Goal: Check status: Check status

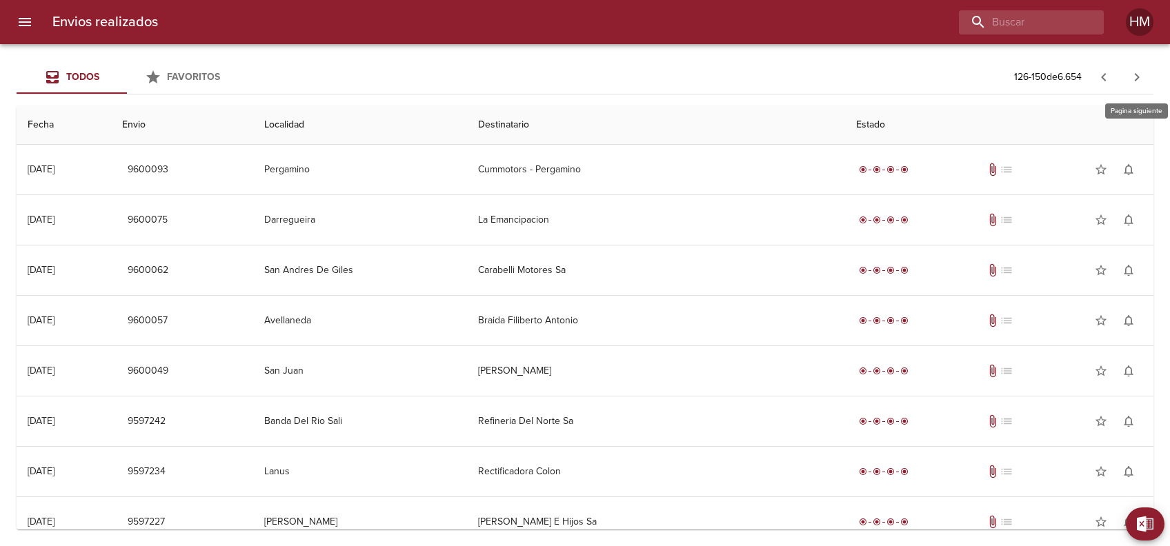
click at [1144, 72] on icon "button" at bounding box center [1137, 77] width 17 height 17
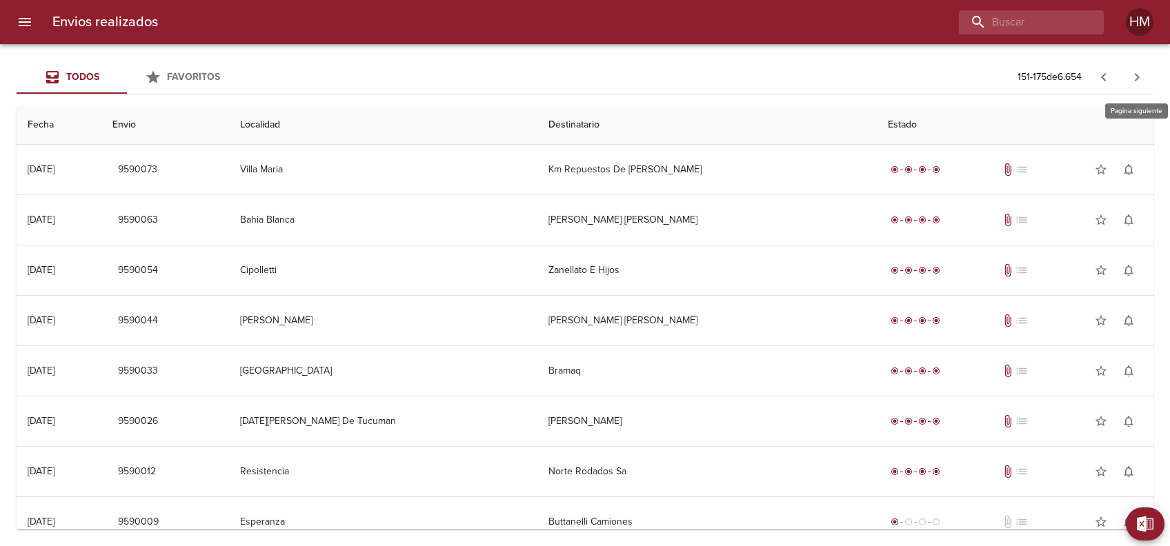
click at [1144, 72] on icon "button" at bounding box center [1137, 77] width 17 height 17
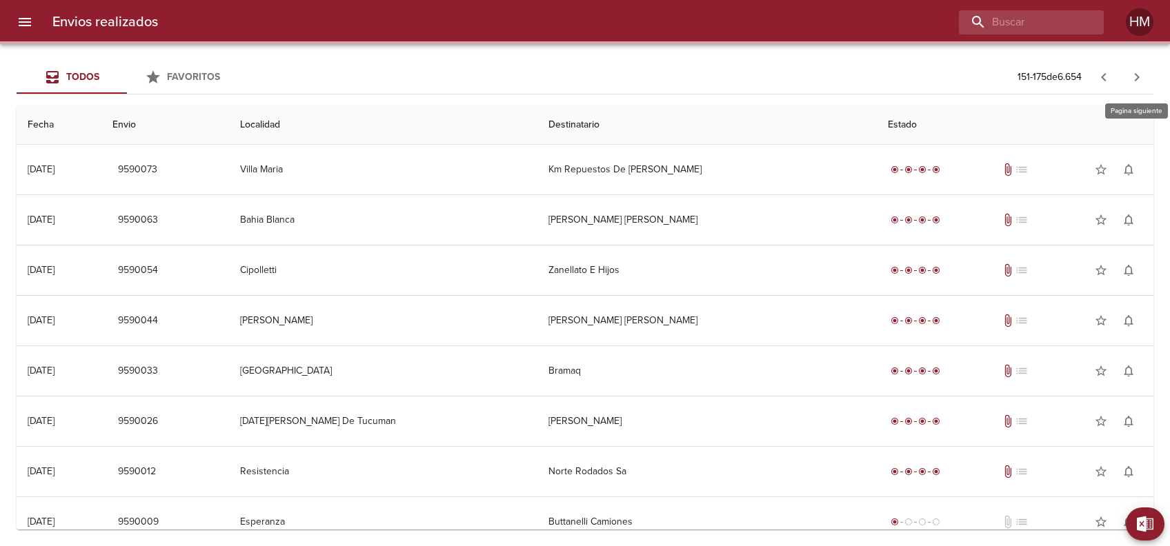
click at [1144, 72] on icon "button" at bounding box center [1137, 77] width 17 height 17
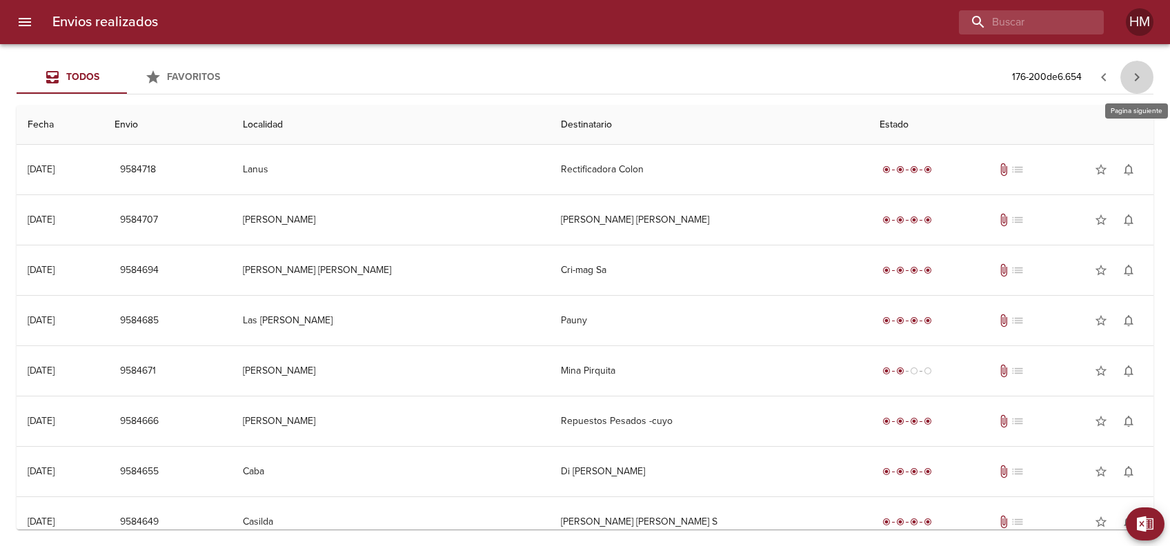
click at [1144, 72] on icon "button" at bounding box center [1137, 77] width 17 height 17
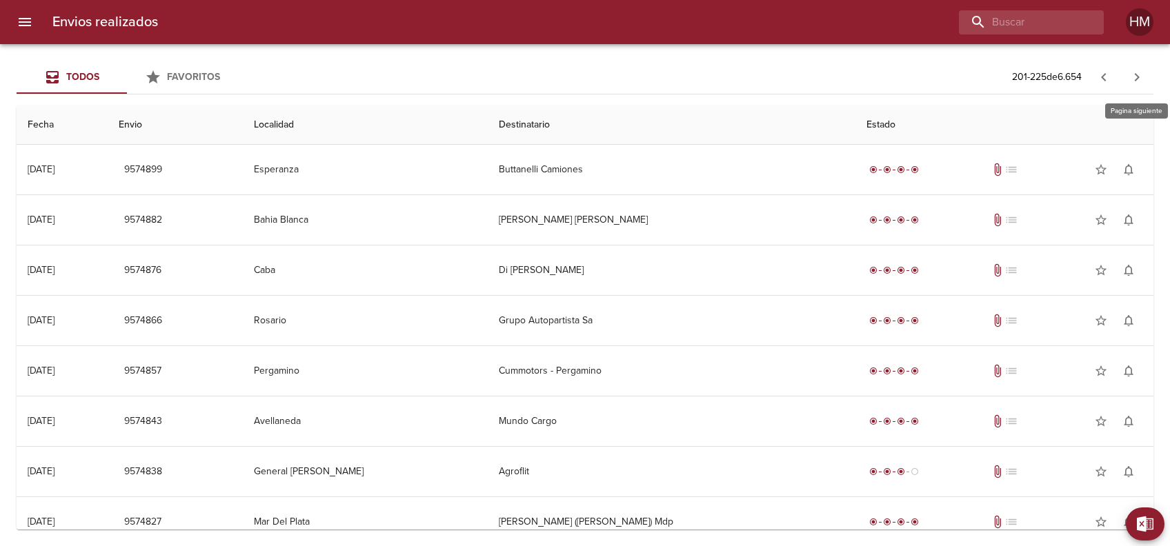
click at [1144, 72] on icon "button" at bounding box center [1137, 77] width 17 height 17
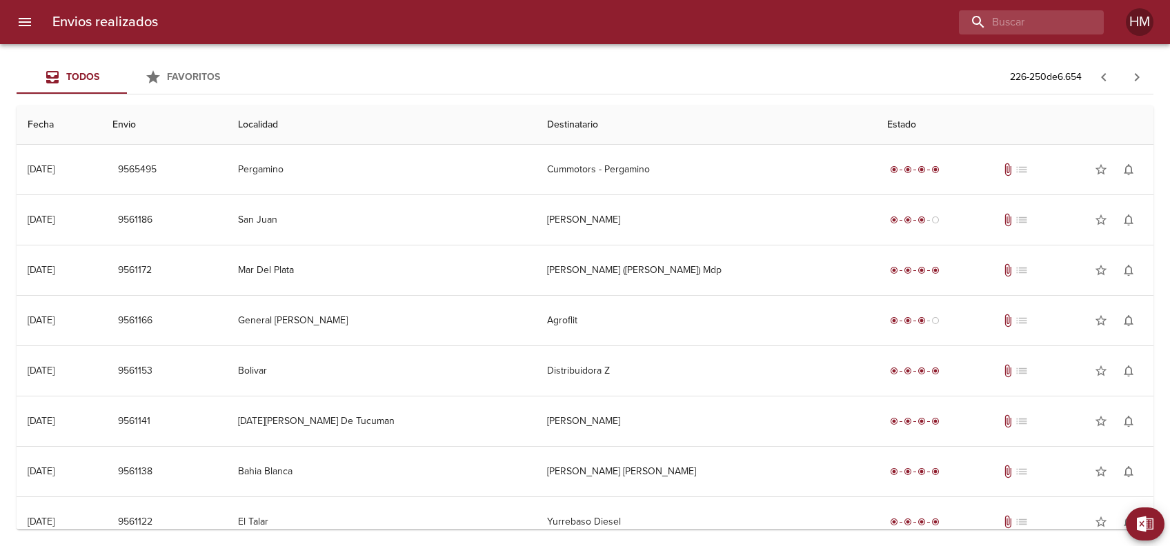
click at [1008, 36] on div "Envios realizados HM" at bounding box center [585, 22] width 1170 height 44
click at [1009, 27] on input "buscar" at bounding box center [992, 22] width 177 height 24
type input "00003412"
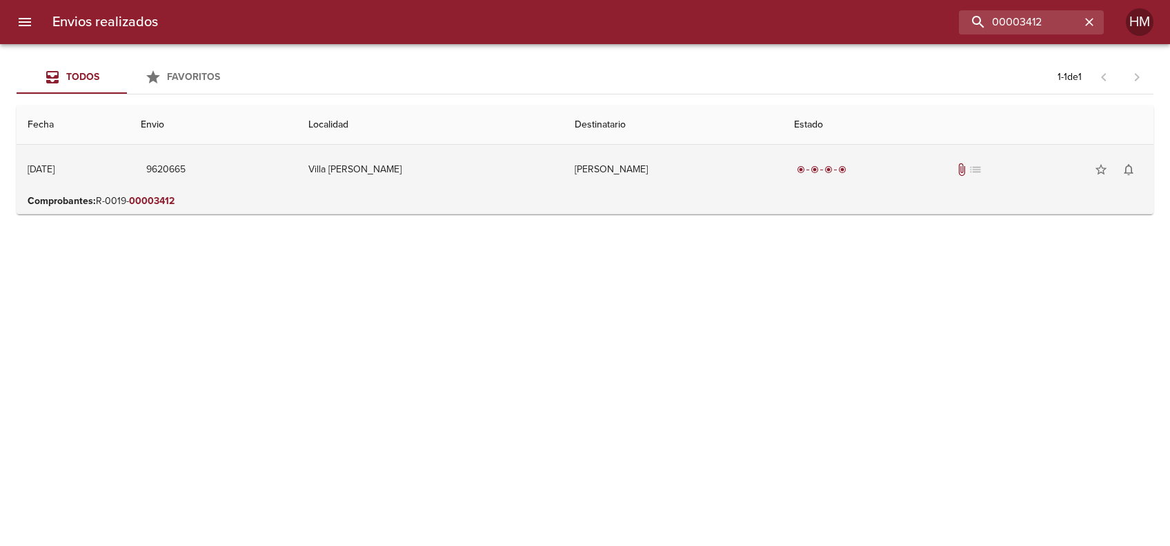
click at [425, 169] on td "Villa [PERSON_NAME]" at bounding box center [430, 170] width 266 height 50
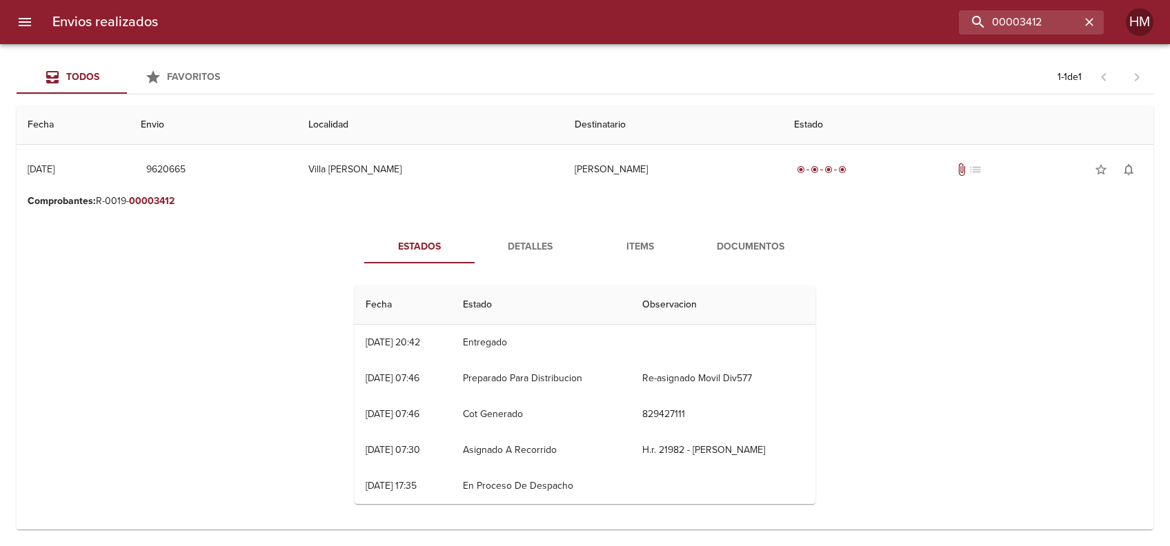
click at [727, 246] on span "Documentos" at bounding box center [751, 247] width 94 height 17
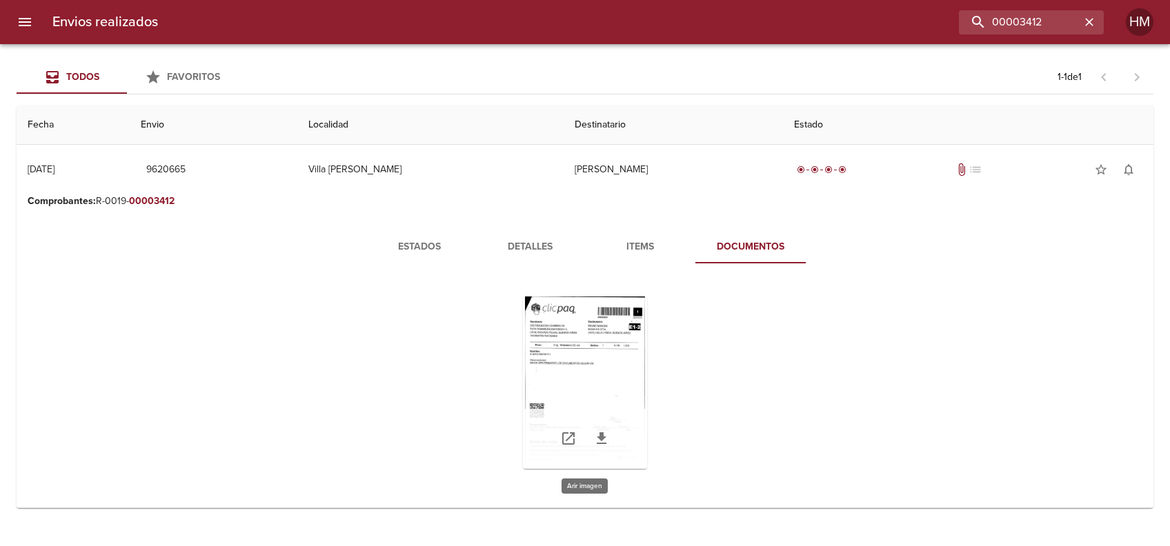
click at [578, 330] on div "Tabla de envíos del cliente" at bounding box center [585, 383] width 124 height 172
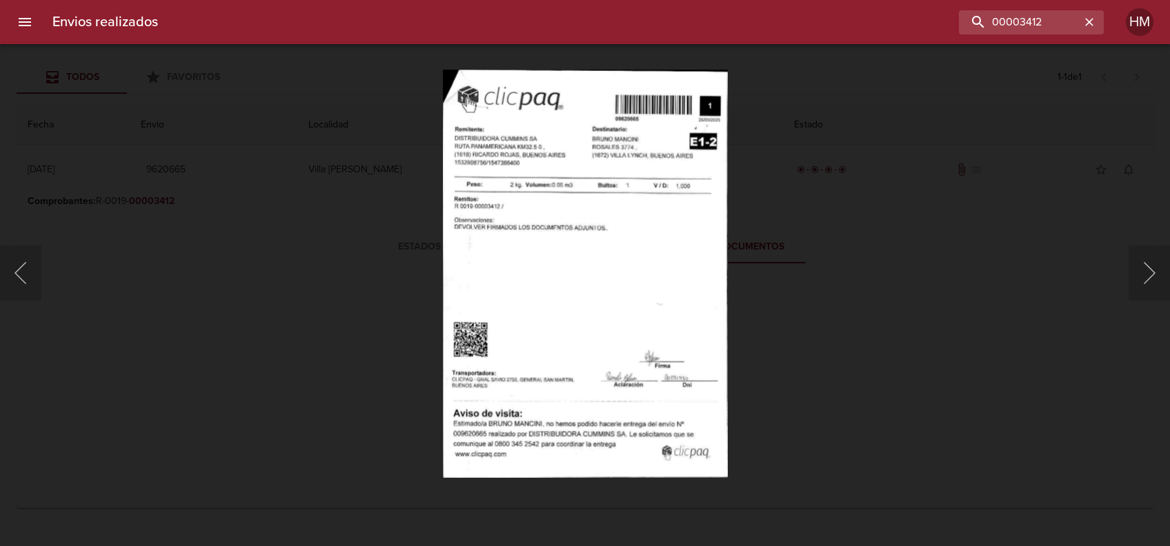
click at [571, 254] on img "Lightbox" at bounding box center [585, 273] width 285 height 408
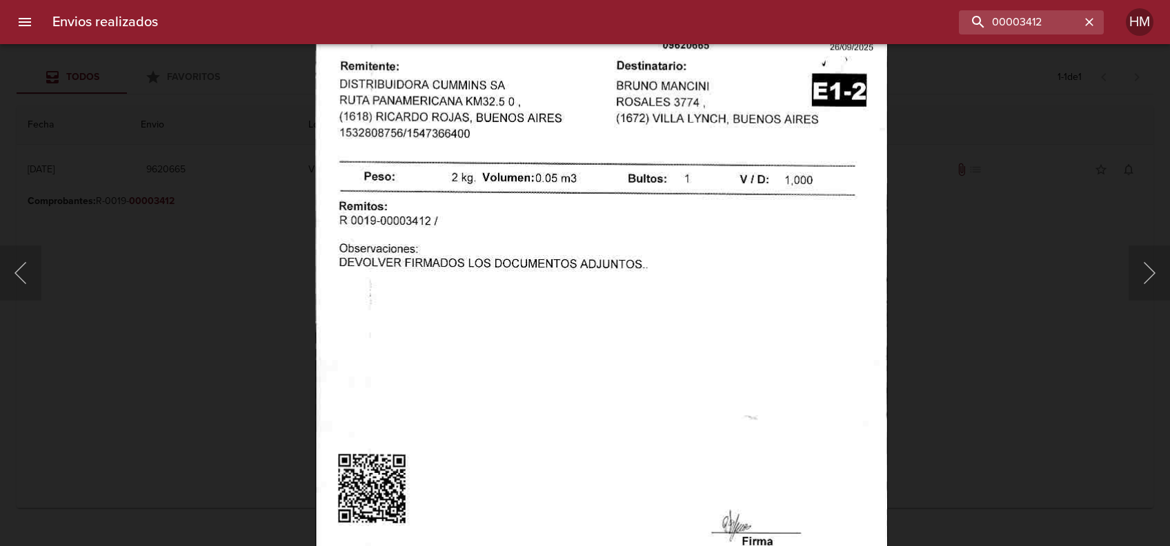
click at [492, 296] on img "Lightbox" at bounding box center [601, 356] width 573 height 820
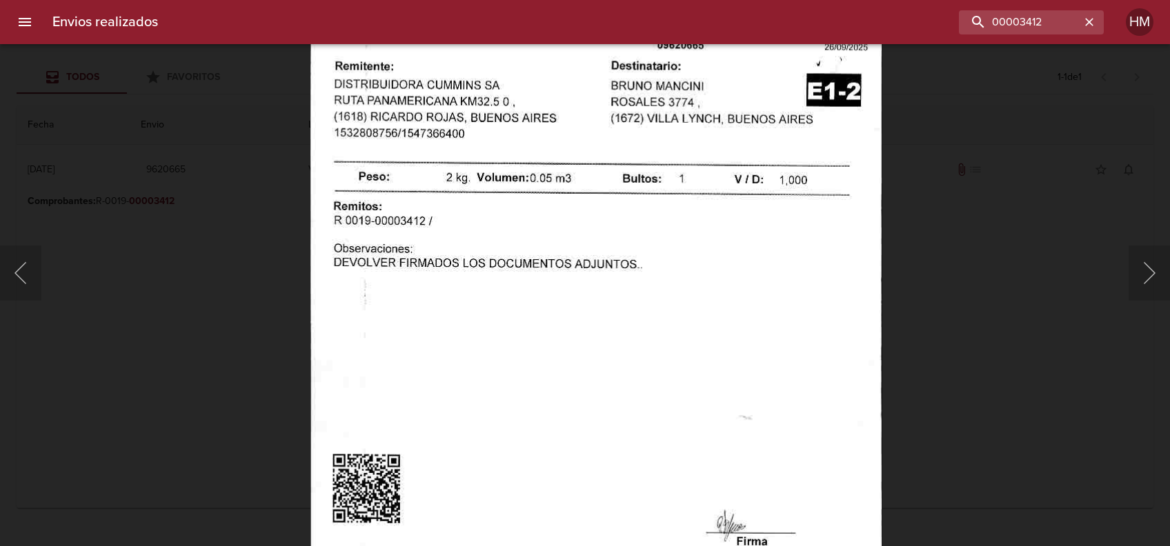
click at [970, 264] on div "Lightbox" at bounding box center [585, 273] width 1170 height 546
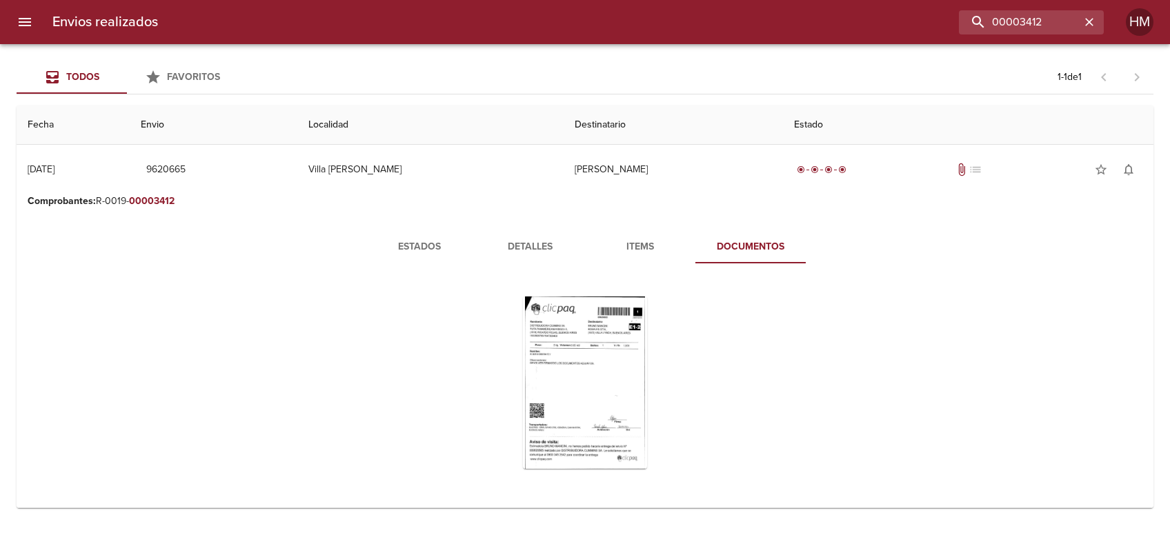
click at [520, 261] on button "Detalles" at bounding box center [530, 246] width 110 height 33
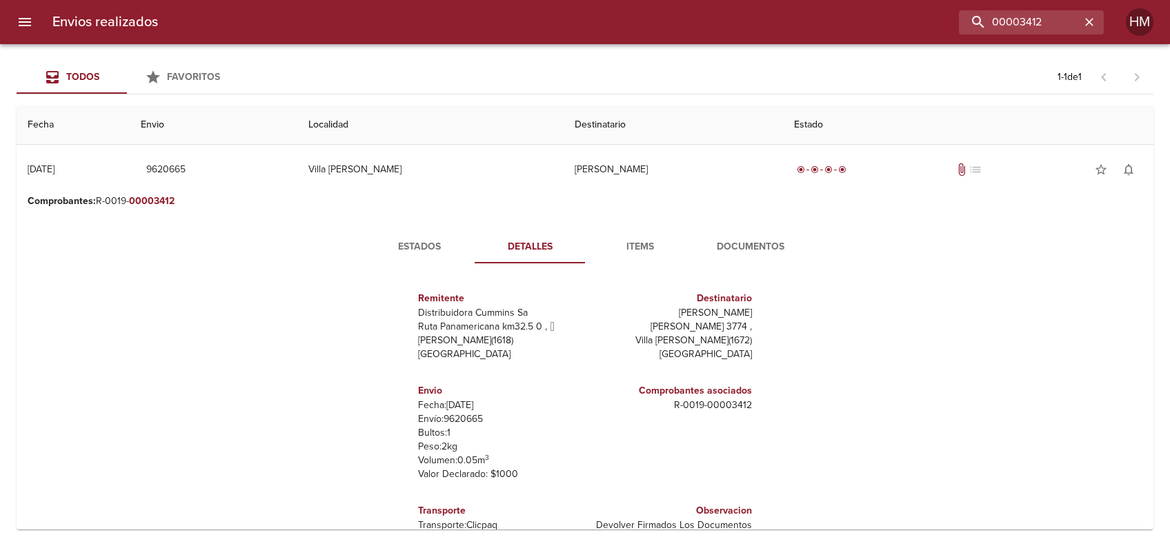
click at [433, 259] on button "Estados" at bounding box center [419, 246] width 110 height 33
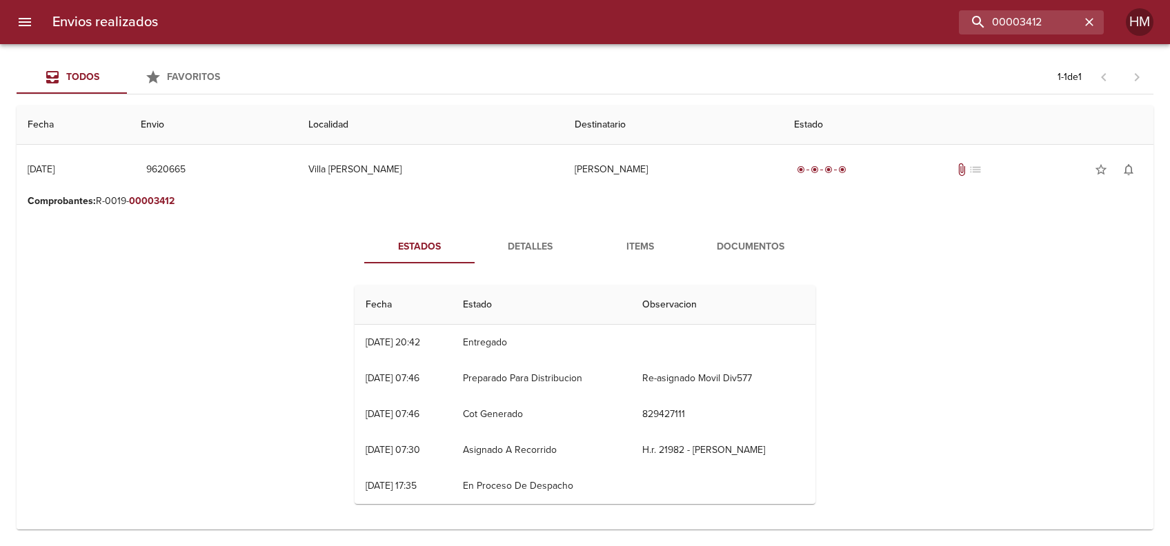
click at [765, 237] on button "Documentos" at bounding box center [750, 246] width 110 height 33
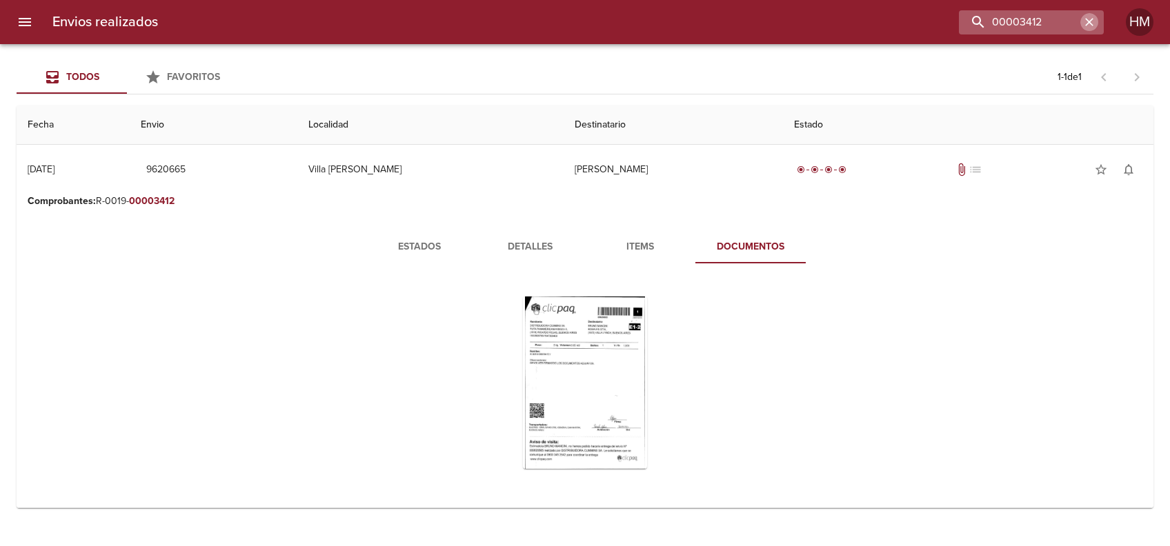
click at [1091, 24] on icon "button" at bounding box center [1089, 22] width 8 height 8
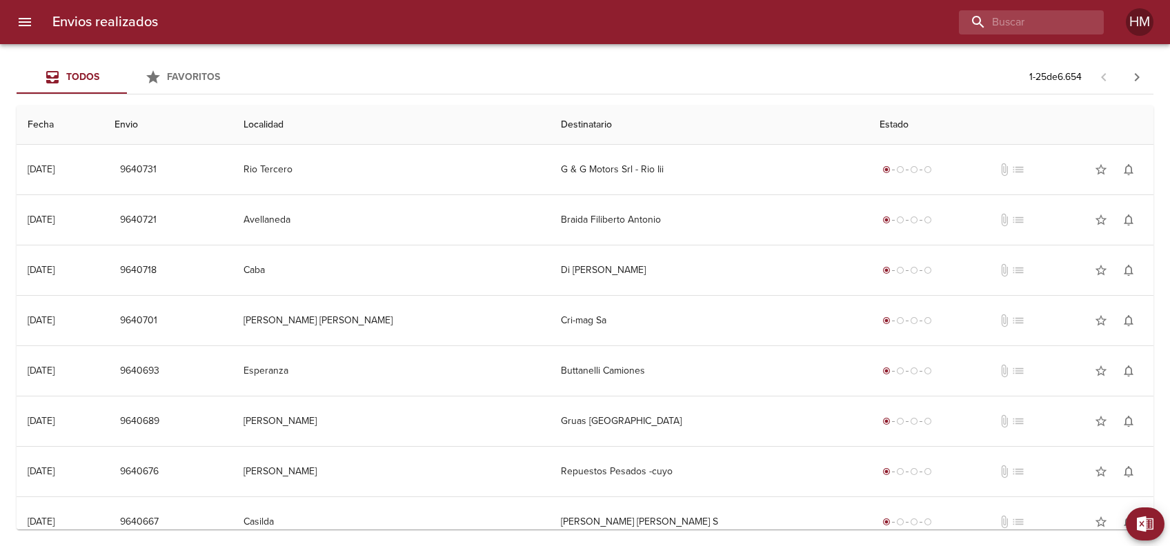
click at [1136, 76] on icon "button" at bounding box center [1137, 77] width 17 height 17
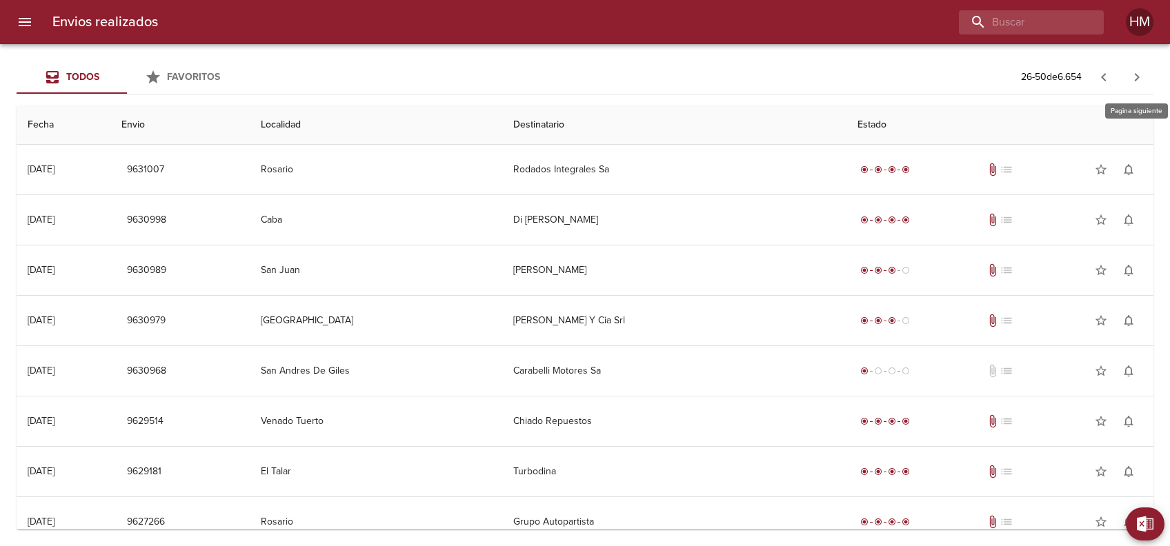
click at [1136, 76] on icon "button" at bounding box center [1137, 77] width 17 height 17
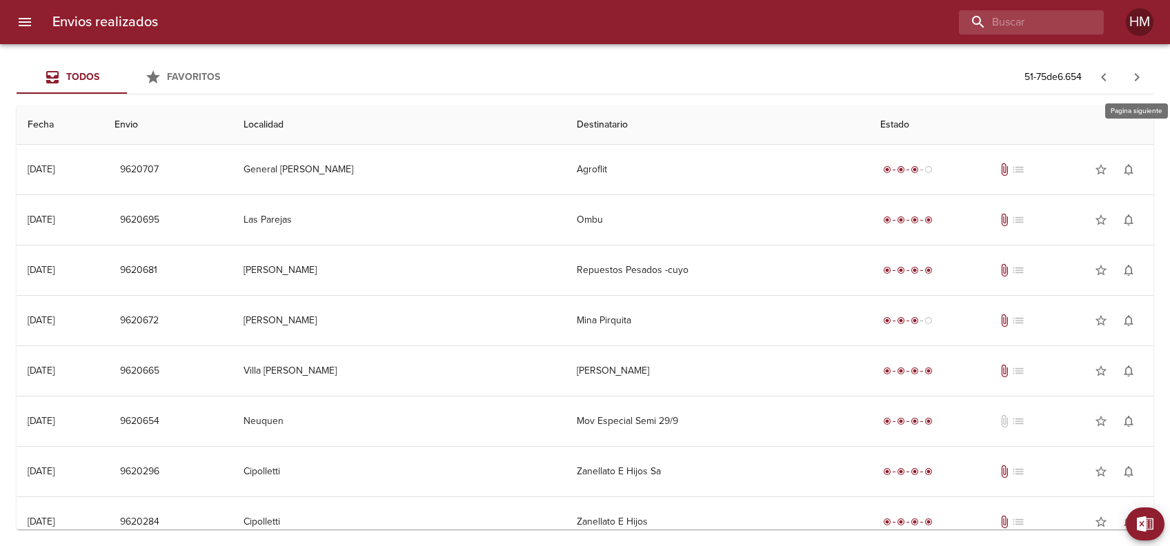
click at [1136, 76] on icon "button" at bounding box center [1137, 77] width 17 height 17
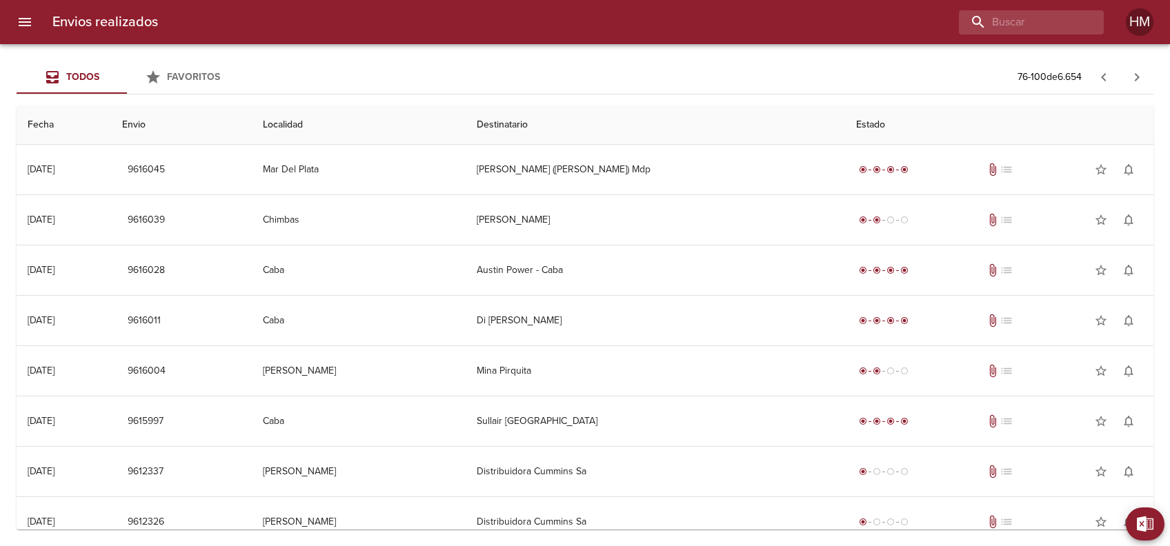
click at [1101, 82] on icon "button" at bounding box center [1104, 77] width 17 height 17
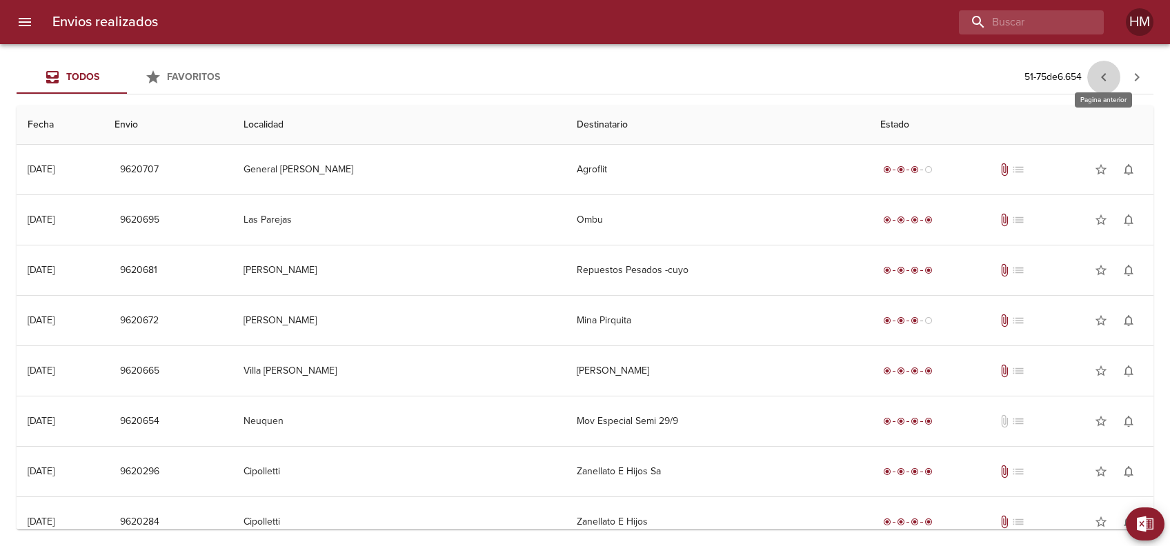
click at [1099, 69] on icon "button" at bounding box center [1104, 77] width 17 height 17
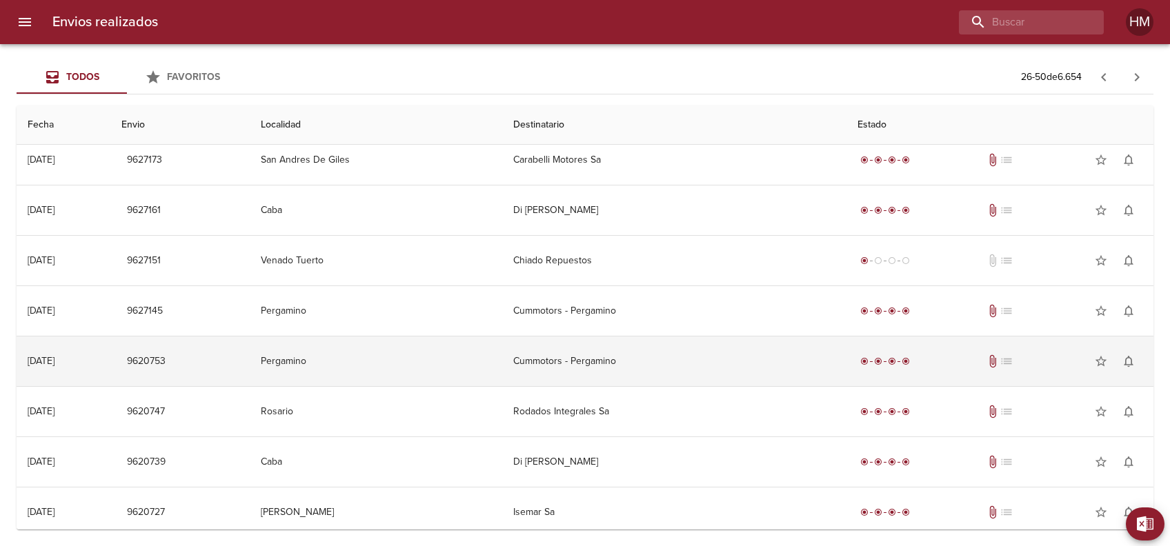
scroll to position [872, 0]
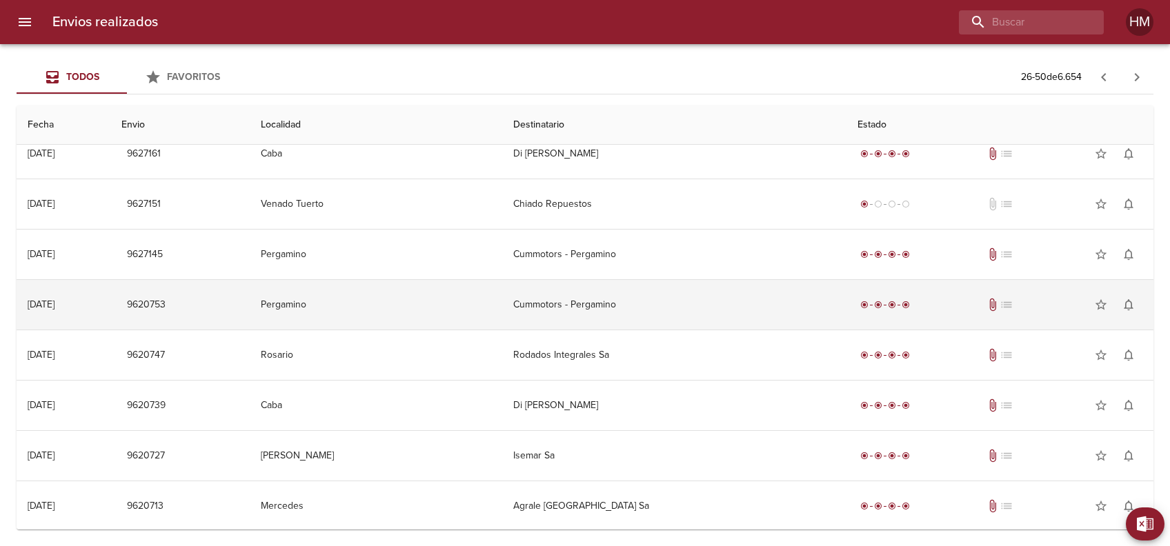
click at [595, 304] on td "Cummotors - Pergamino" at bounding box center [674, 305] width 344 height 50
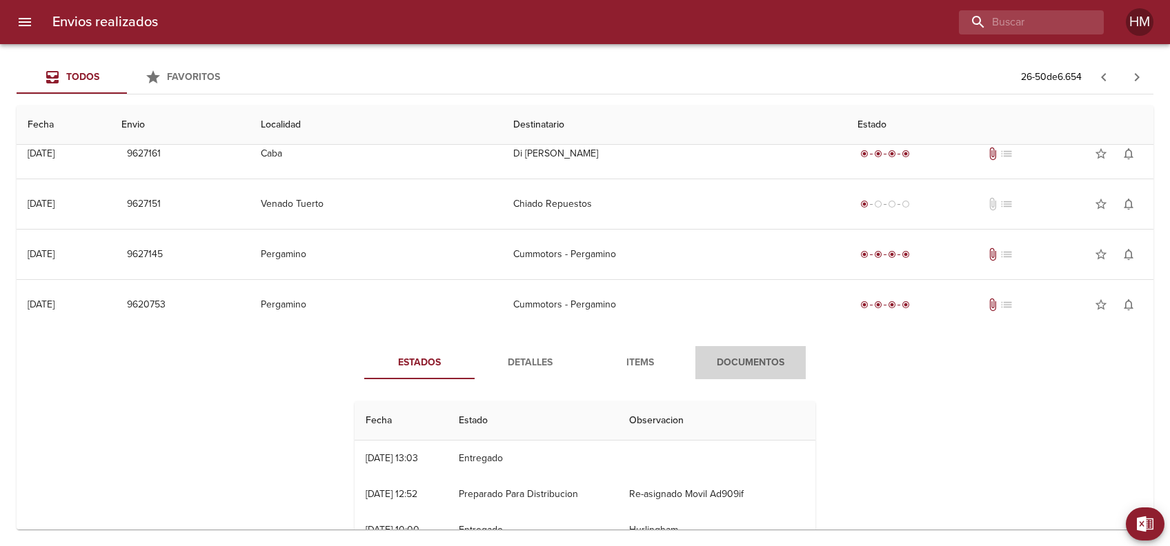
click at [733, 351] on button "Documentos" at bounding box center [750, 362] width 110 height 33
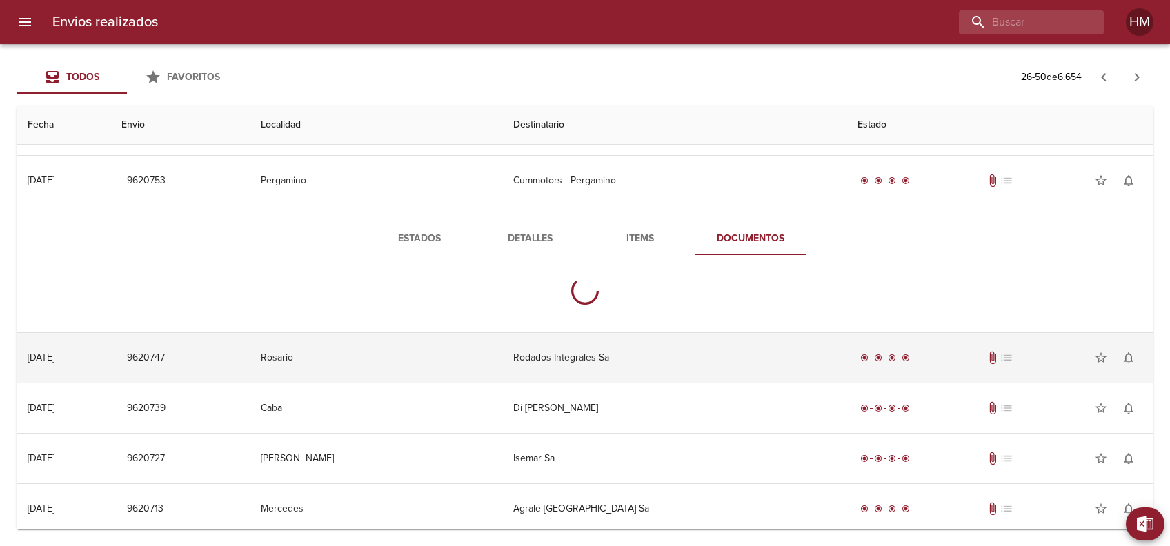
scroll to position [999, 0]
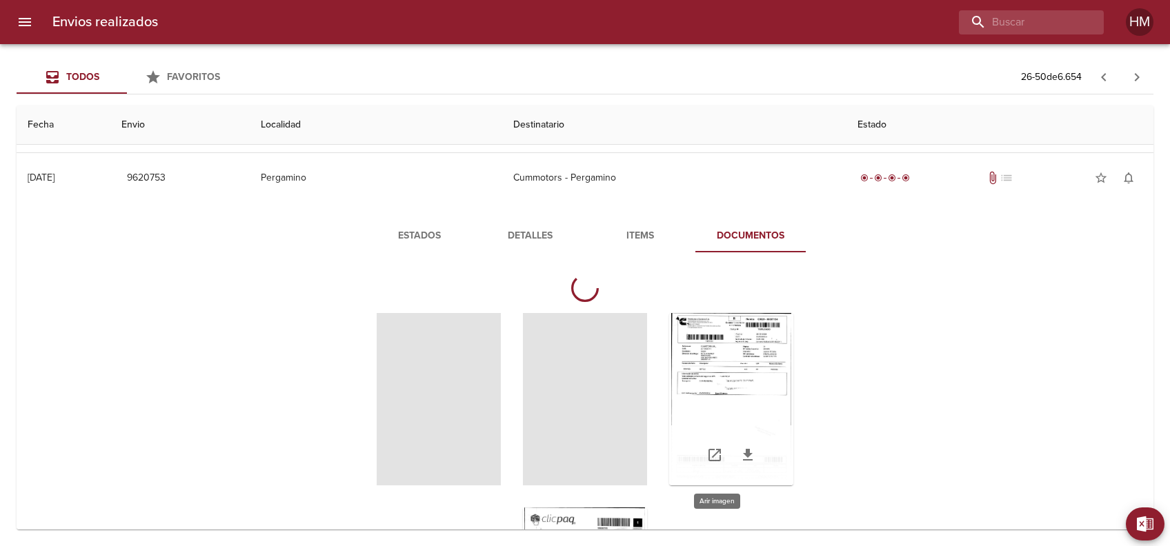
click at [724, 371] on div "Tabla de envíos del cliente" at bounding box center [731, 399] width 124 height 172
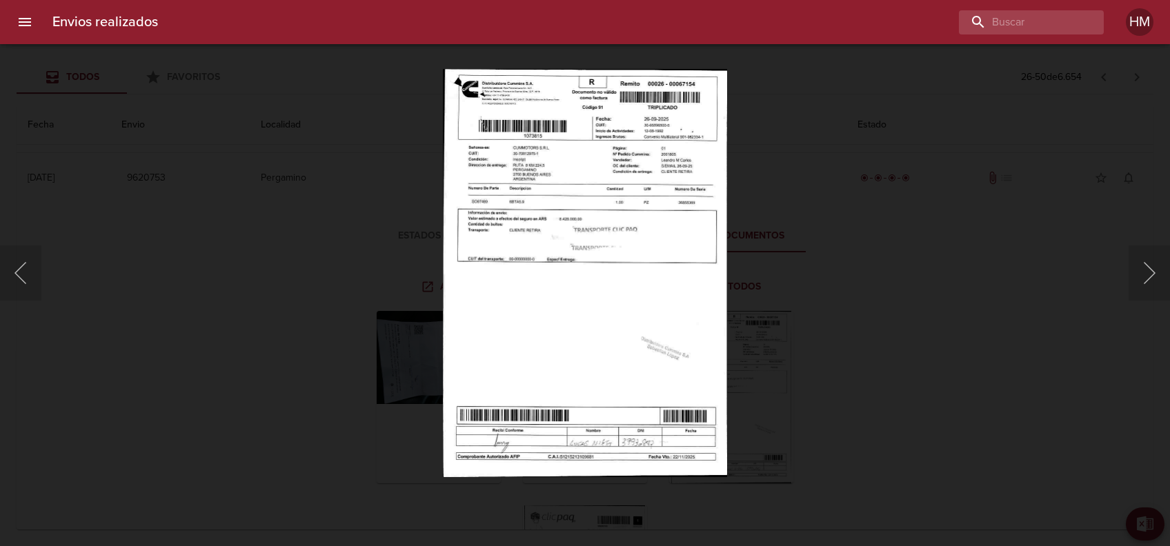
click at [606, 266] on img "Lightbox" at bounding box center [585, 273] width 284 height 408
click at [604, 266] on img "Lightbox" at bounding box center [585, 273] width 284 height 408
click at [545, 224] on img "Lightbox" at bounding box center [585, 273] width 284 height 408
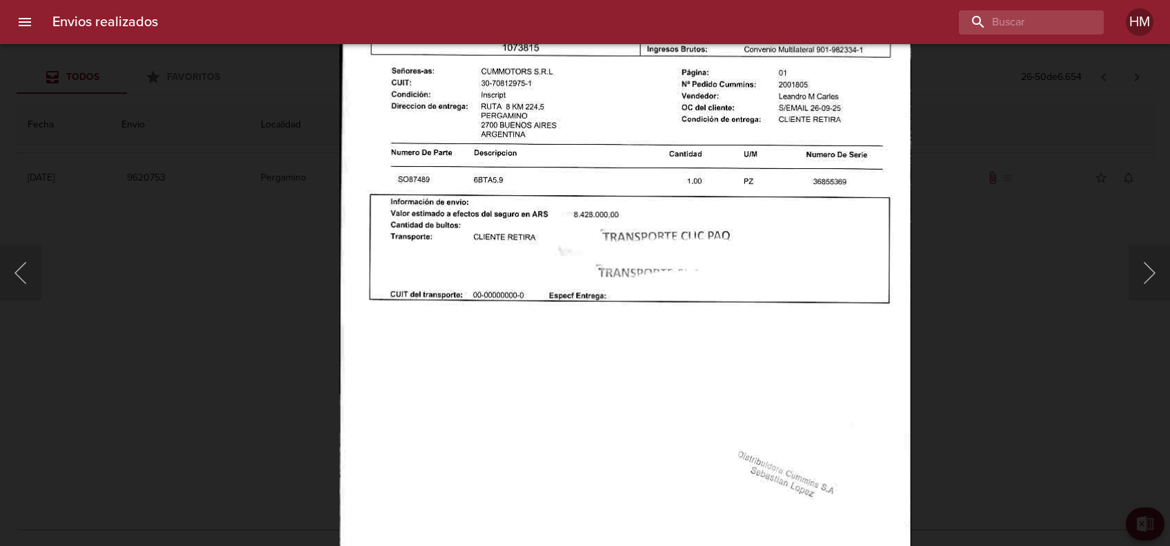
click at [986, 259] on div "Lightbox" at bounding box center [585, 273] width 1170 height 546
